Goal: Task Accomplishment & Management: Use online tool/utility

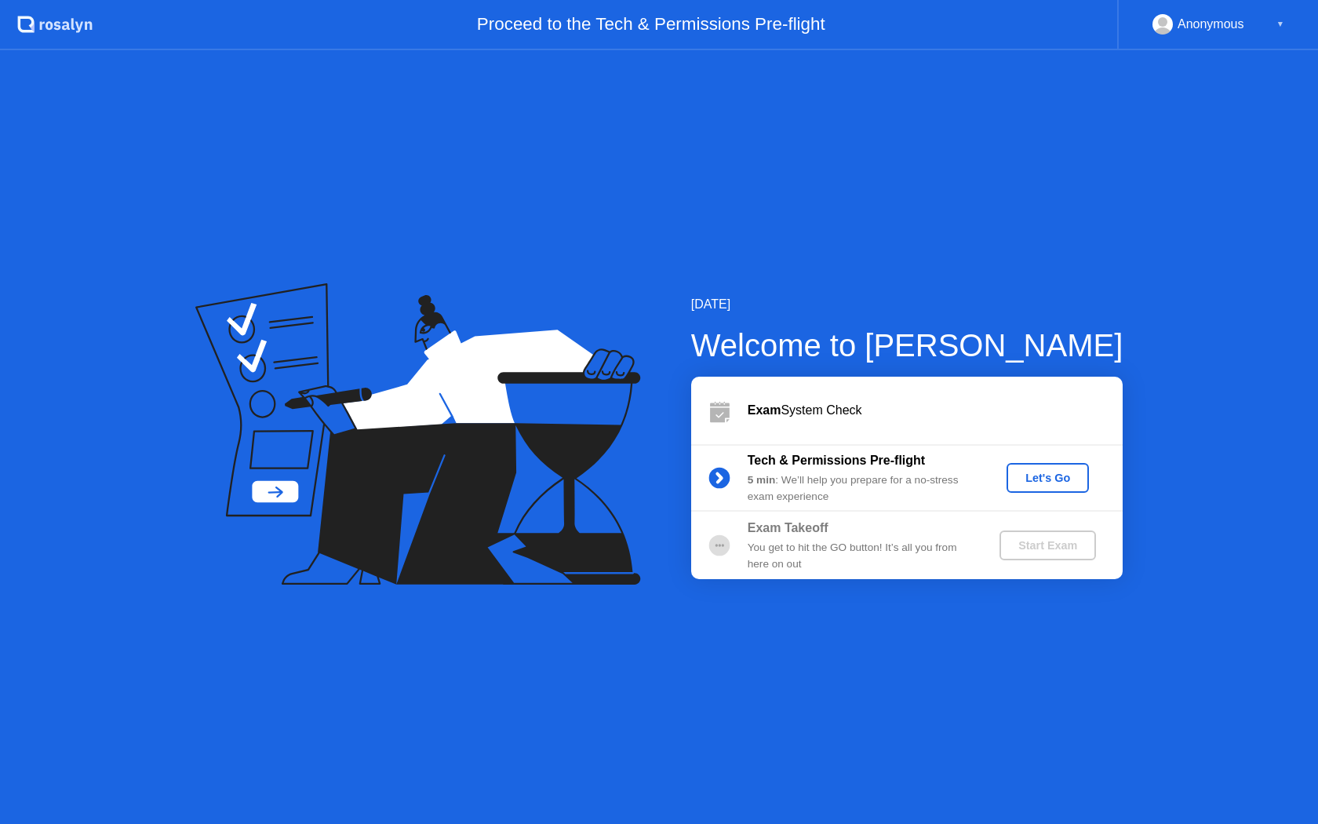
click at [1055, 478] on div "Let's Go" at bounding box center [1048, 477] width 70 height 13
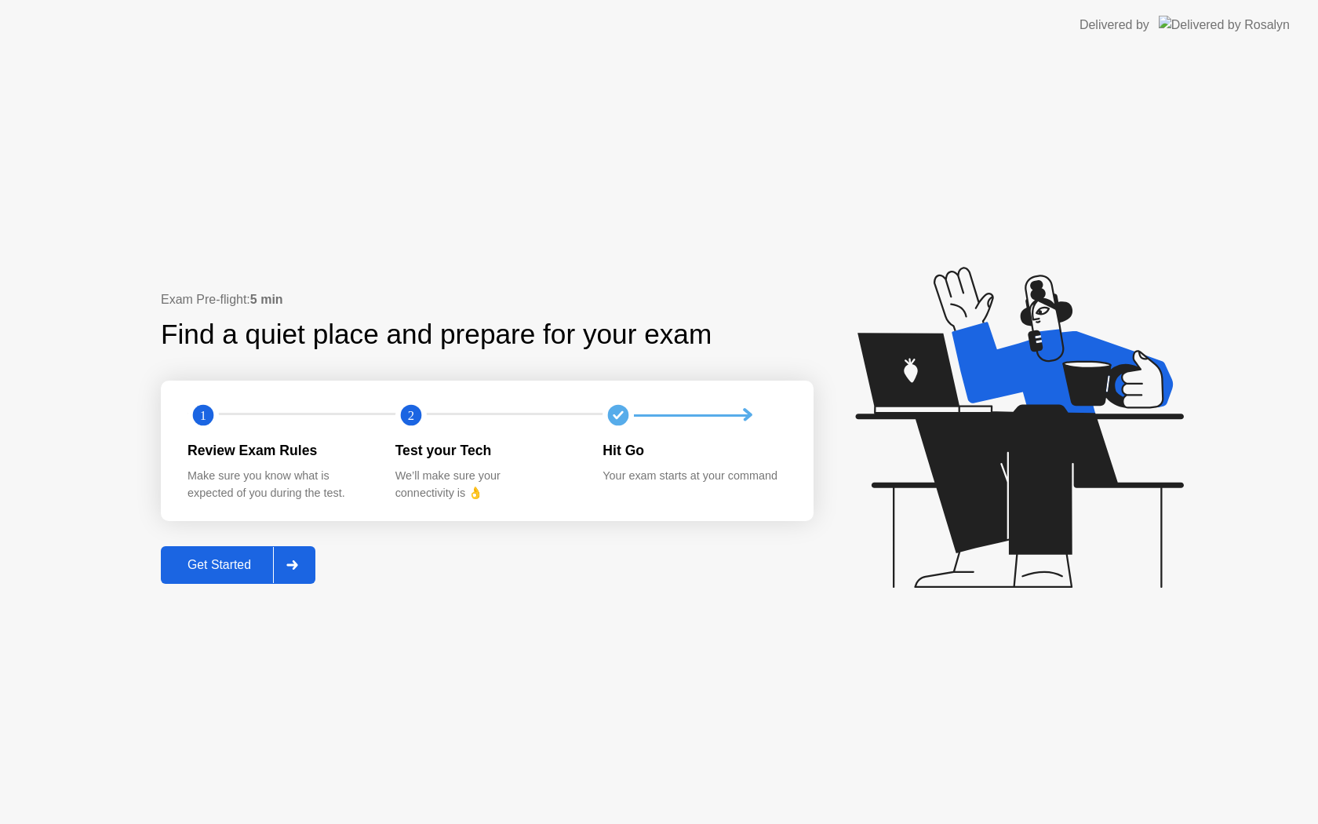
click at [231, 577] on button "Get Started" at bounding box center [238, 565] width 155 height 38
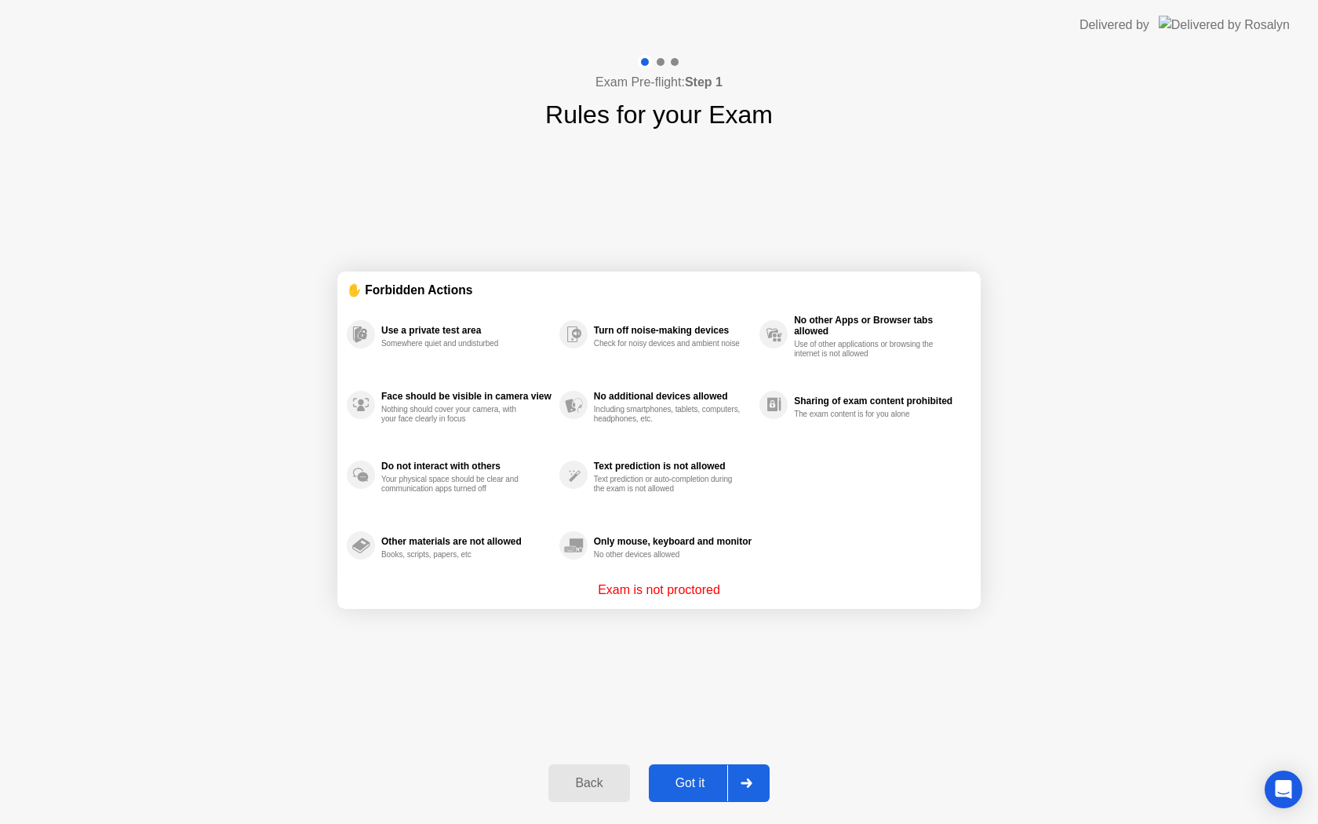
click at [686, 783] on div "Got it" at bounding box center [690, 783] width 74 height 14
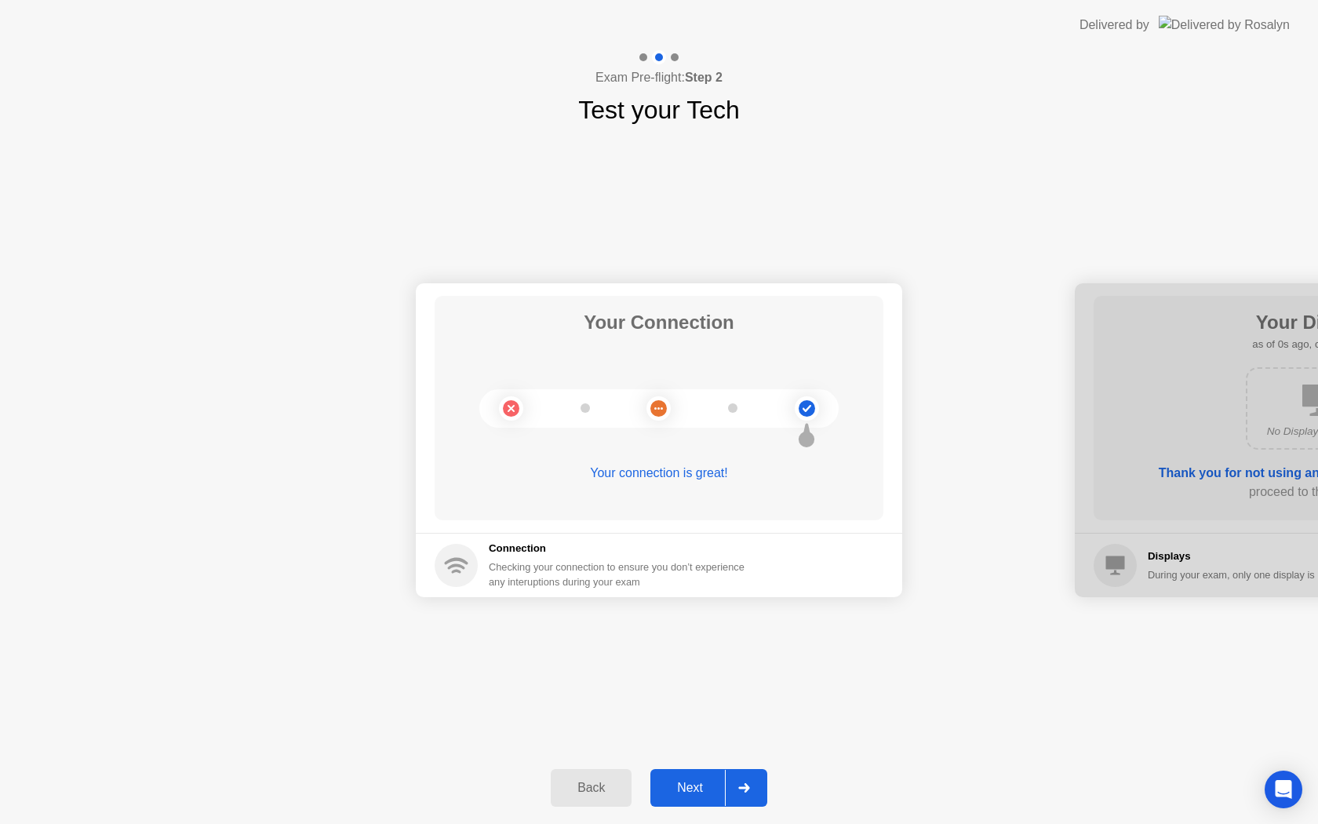
click at [687, 788] on div "Next" at bounding box center [690, 788] width 70 height 14
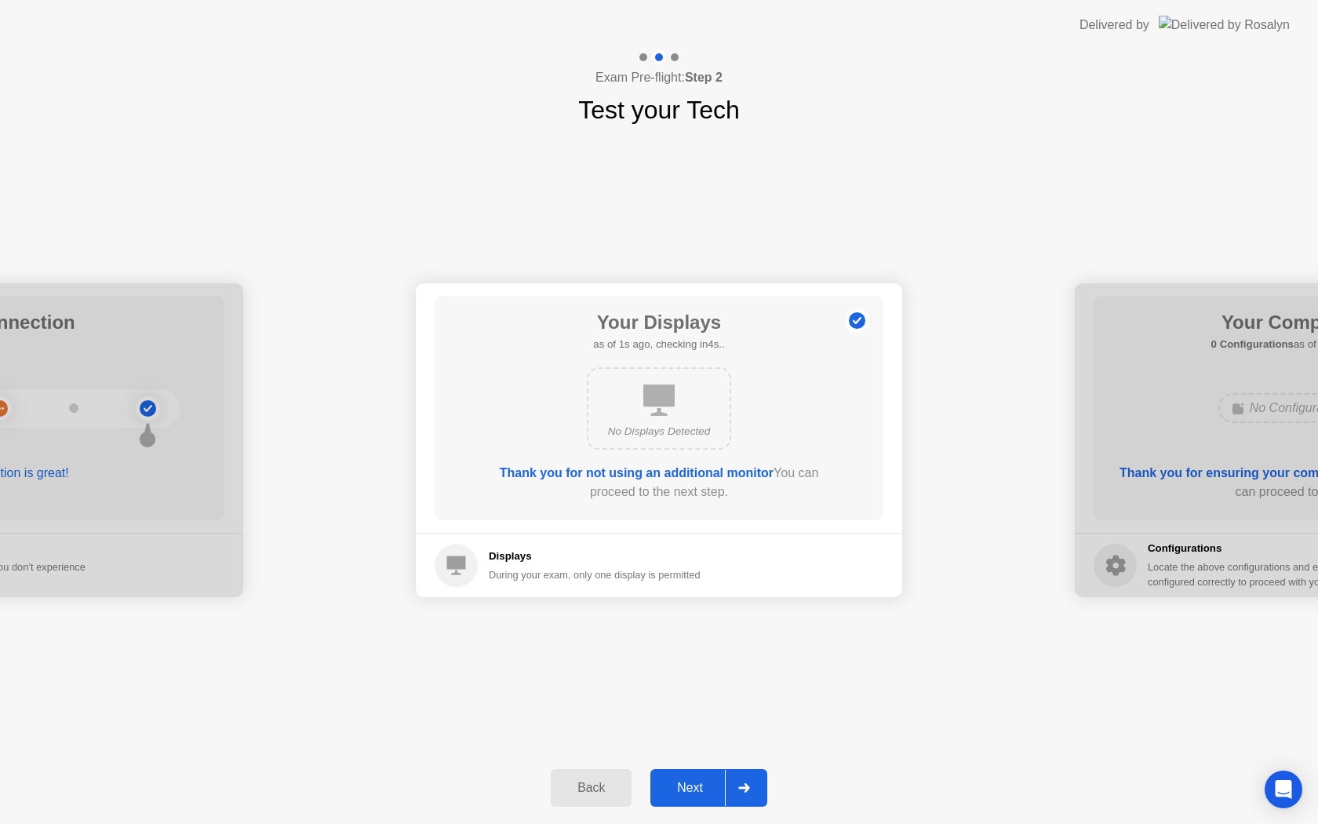
click at [687, 787] on div "Next" at bounding box center [690, 788] width 70 height 14
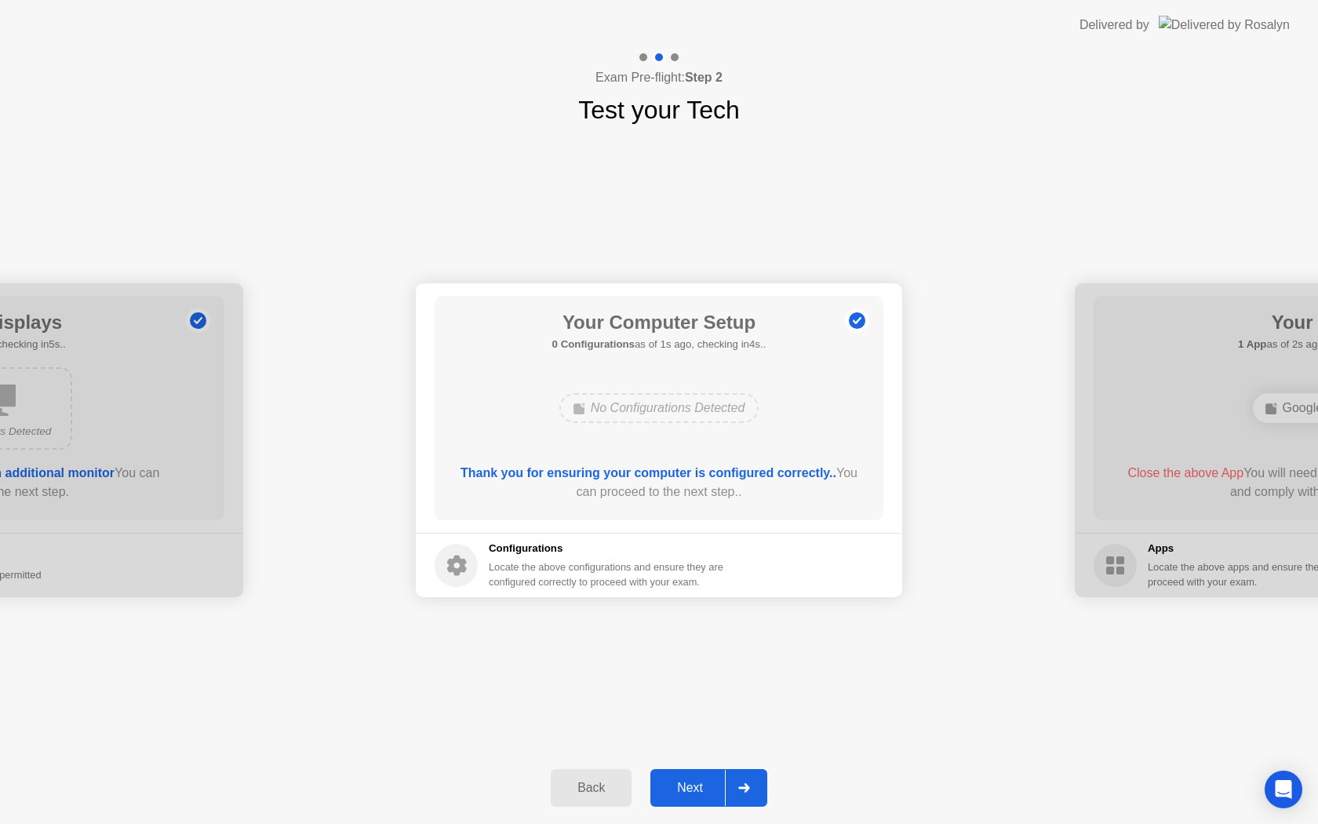
click at [687, 787] on div "Next" at bounding box center [690, 788] width 70 height 14
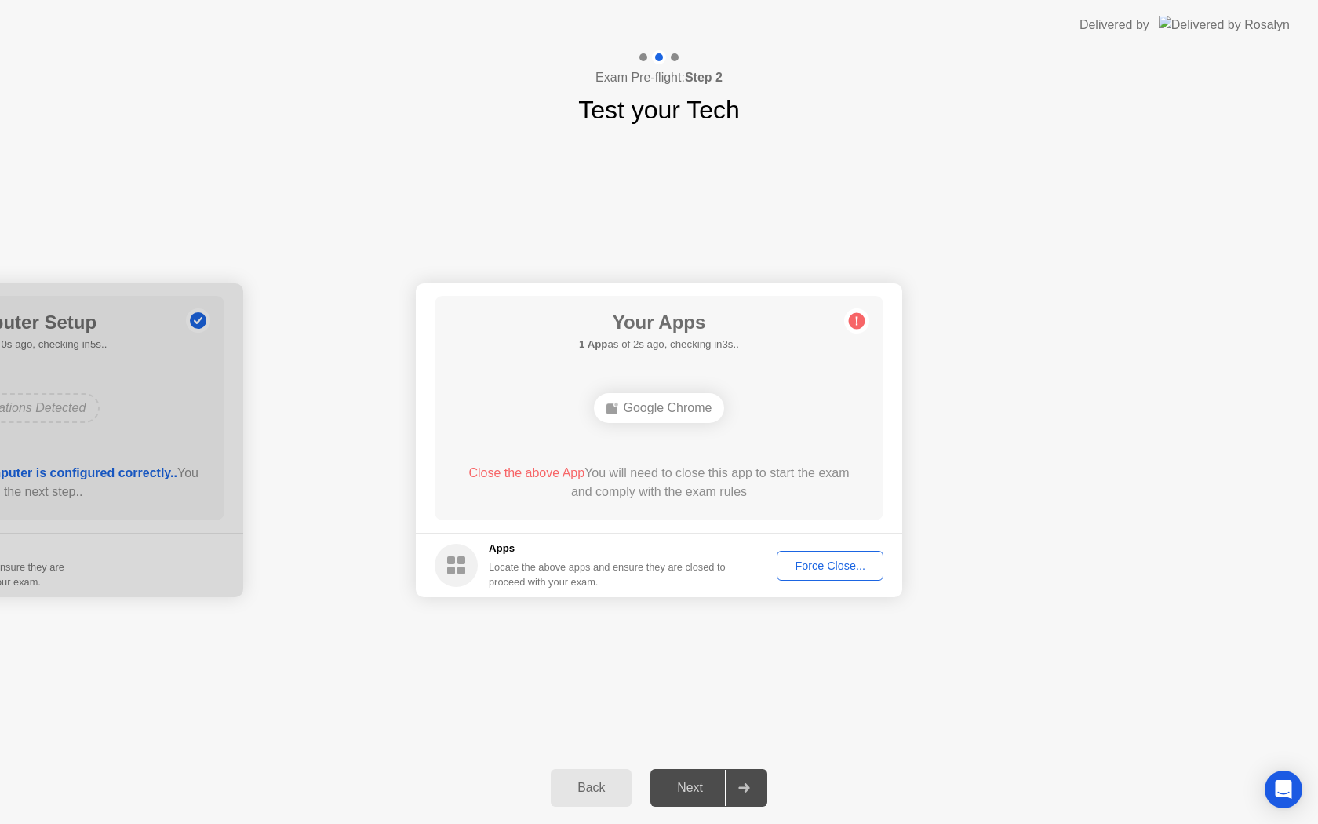
click at [828, 568] on div "Force Close..." at bounding box center [830, 565] width 96 height 13
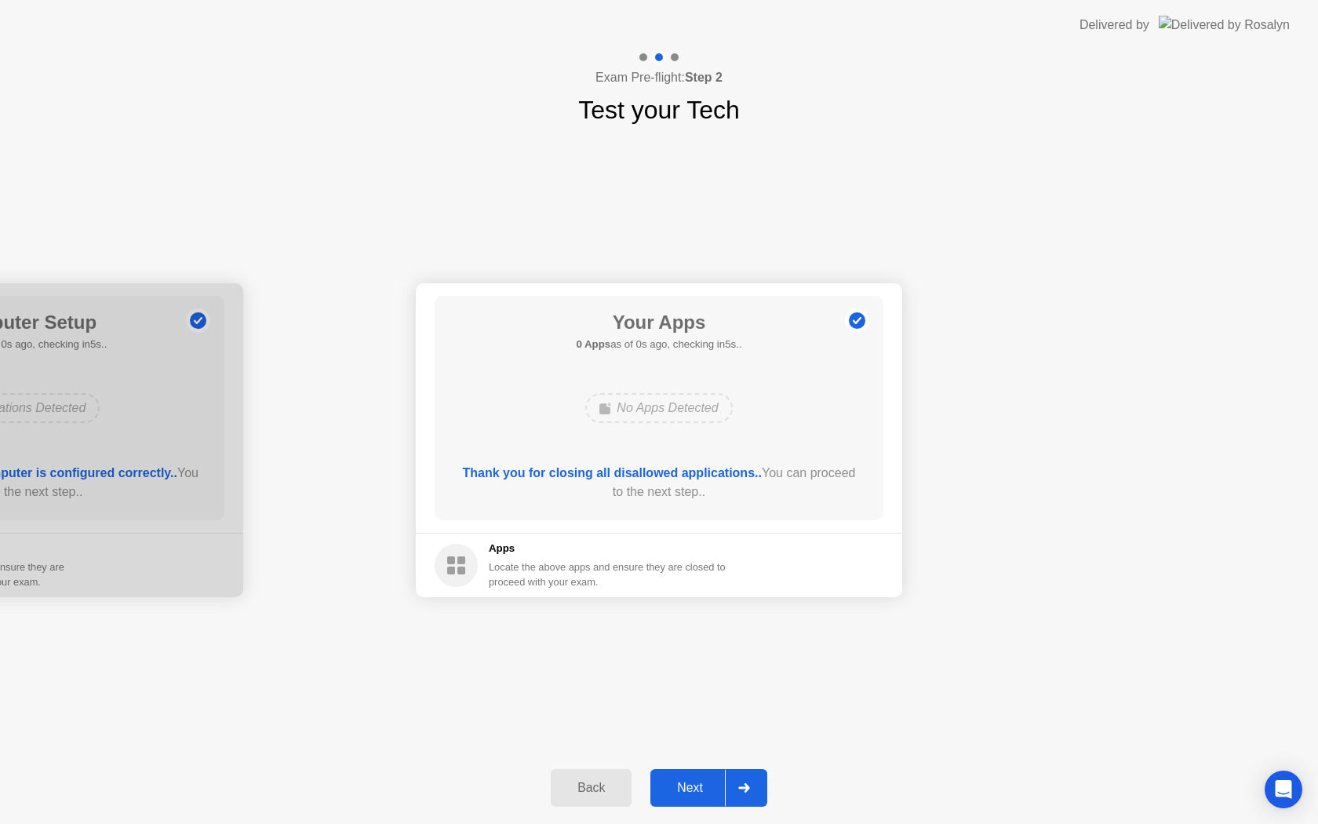
click at [687, 784] on div "Next" at bounding box center [690, 788] width 70 height 14
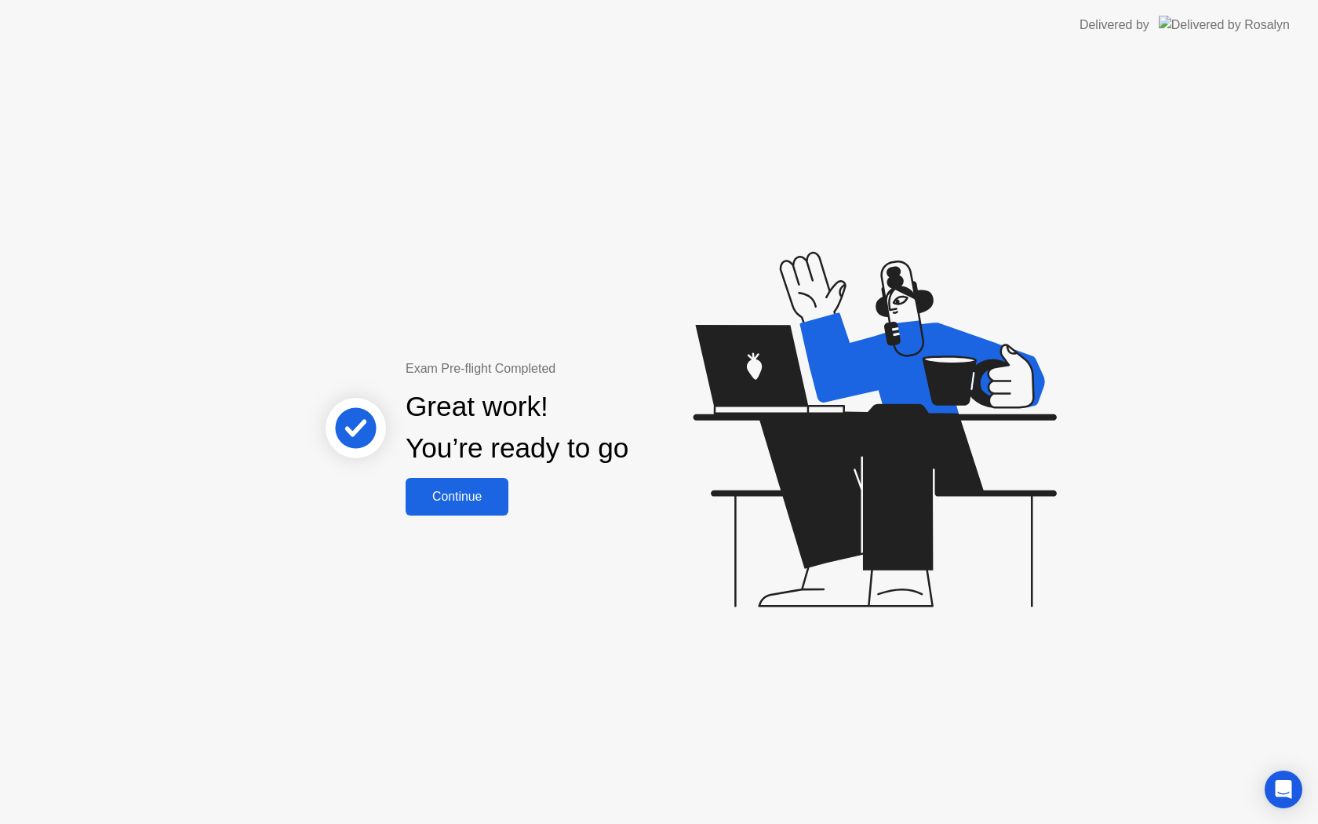
click at [486, 503] on div "Continue" at bounding box center [456, 497] width 93 height 14
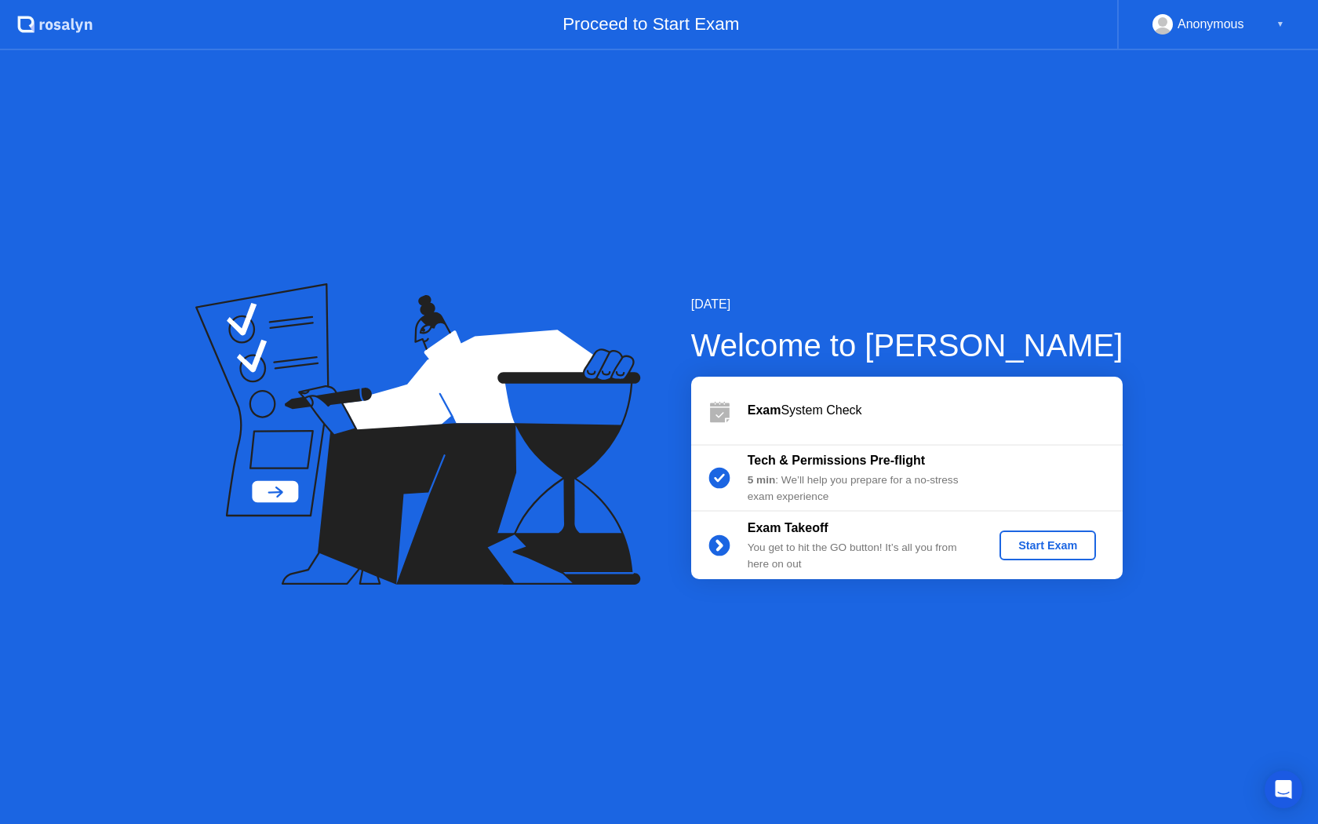
click at [1029, 548] on div "Start Exam" at bounding box center [1048, 545] width 84 height 13
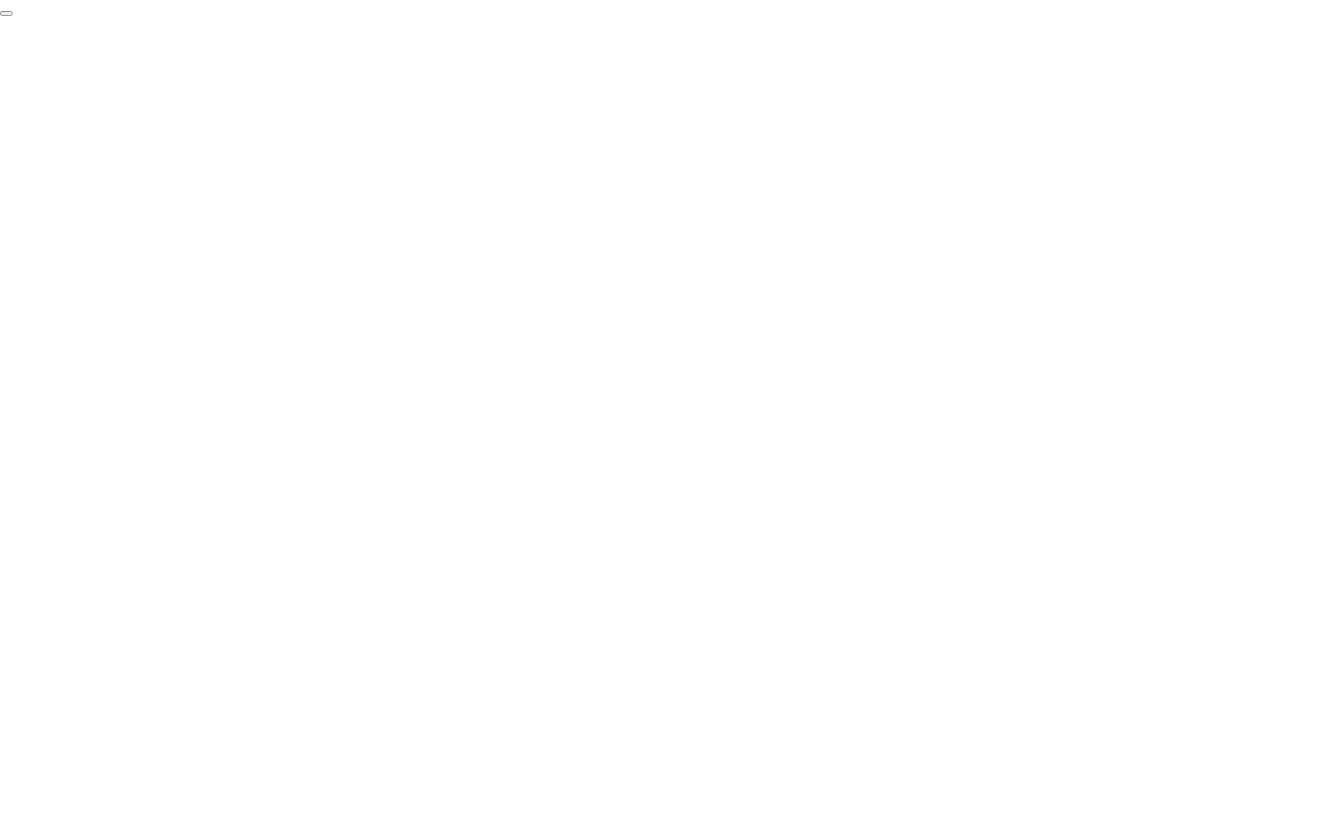
click div "End Proctoring Session"
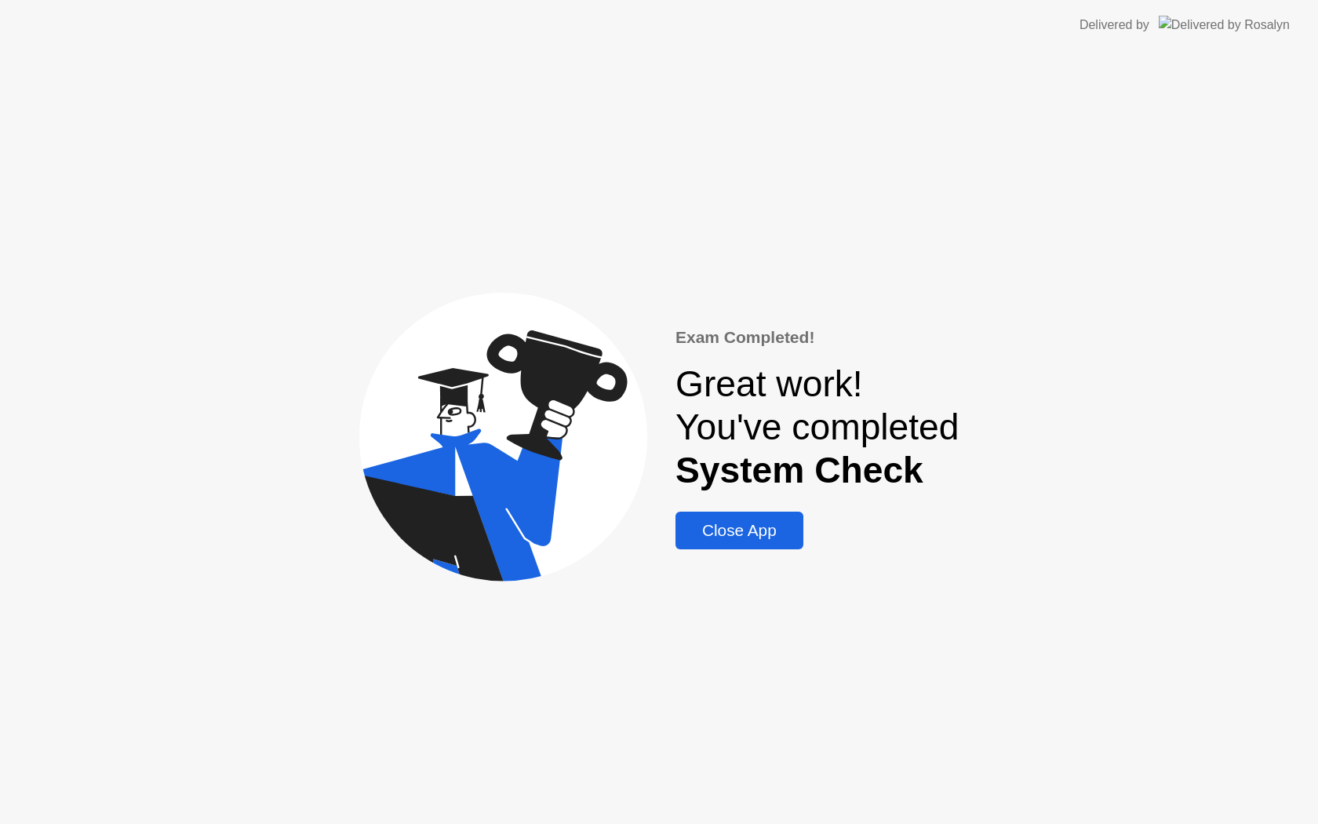
click at [770, 536] on div "Close App" at bounding box center [739, 530] width 118 height 19
